Goal: Transaction & Acquisition: Purchase product/service

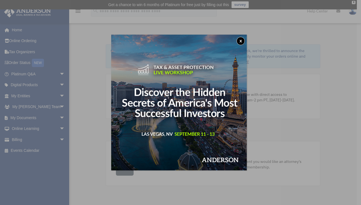
click at [245, 40] on button "x" at bounding box center [240, 41] width 8 height 8
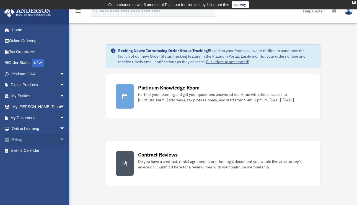
click at [19, 136] on link "Billing arrow_drop_down" at bounding box center [38, 139] width 69 height 11
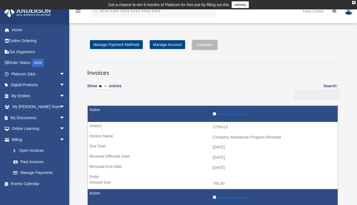
click at [200, 41] on input "**********" at bounding box center [204, 45] width 25 height 10
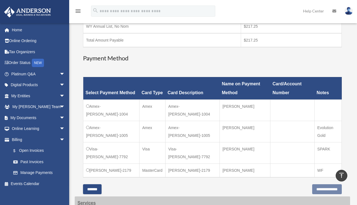
scroll to position [117, 0]
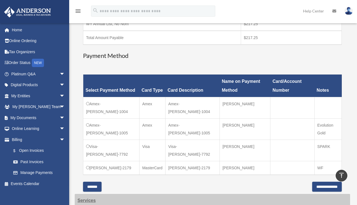
click at [296, 182] on div "Have a question? Please call us at (725)605-8923 or email us directly at paymen…" at bounding box center [212, 60] width 258 height 261
click at [281, 182] on div "Have a question? Please call us at (725)605-8923 or email us directly at paymen…" at bounding box center [212, 60] width 258 height 261
click at [283, 186] on div "Have a question? Please call us at (725)605-8923 or email us directly at paymen…" at bounding box center [212, 60] width 258 height 261
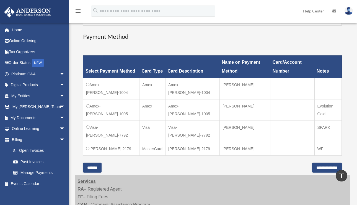
scroll to position [138, 0]
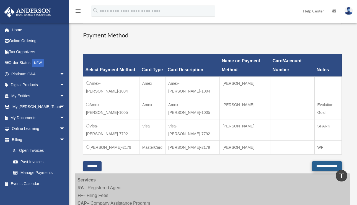
click at [319, 163] on input "**********" at bounding box center [327, 166] width 30 height 10
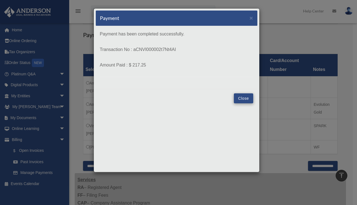
click at [244, 98] on button "Close" at bounding box center [243, 98] width 19 height 10
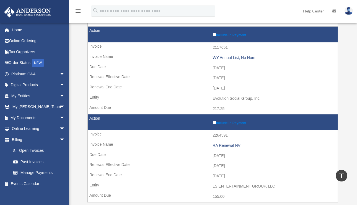
scroll to position [162, 0]
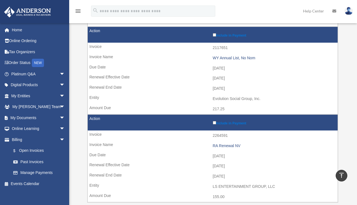
click at [216, 32] on label "Include in Payment" at bounding box center [274, 34] width 122 height 5
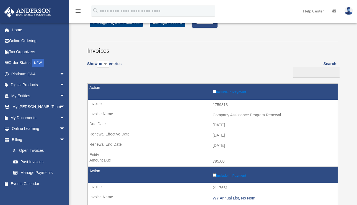
scroll to position [16, 0]
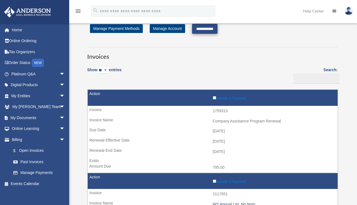
click at [215, 31] on input "**********" at bounding box center [204, 29] width 25 height 10
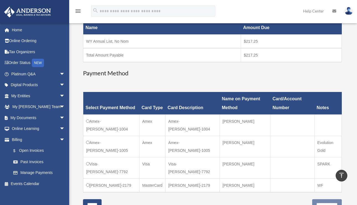
scroll to position [98, 0]
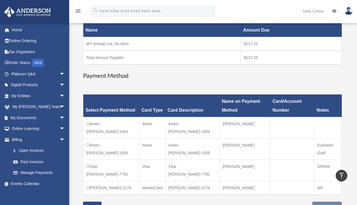
click at [268, 46] on td "$217.25" at bounding box center [291, 44] width 101 height 14
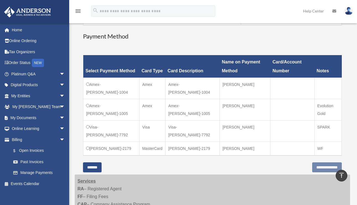
scroll to position [138, 0]
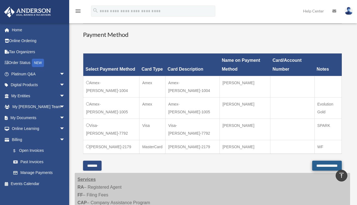
click at [312, 167] on input "**********" at bounding box center [327, 165] width 30 height 10
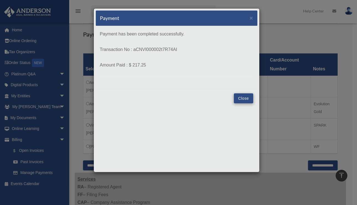
click at [248, 100] on button "Close" at bounding box center [243, 98] width 19 height 10
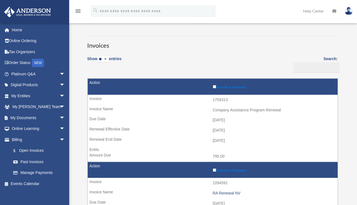
scroll to position [-1, 0]
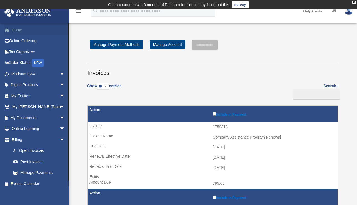
click at [18, 31] on link "Home" at bounding box center [38, 29] width 69 height 11
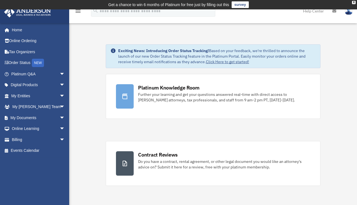
click at [351, 12] on img at bounding box center [348, 11] width 8 height 8
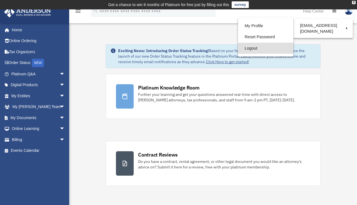
click at [249, 48] on link "Logout" at bounding box center [265, 48] width 55 height 11
